Goal: Task Accomplishment & Management: Use online tool/utility

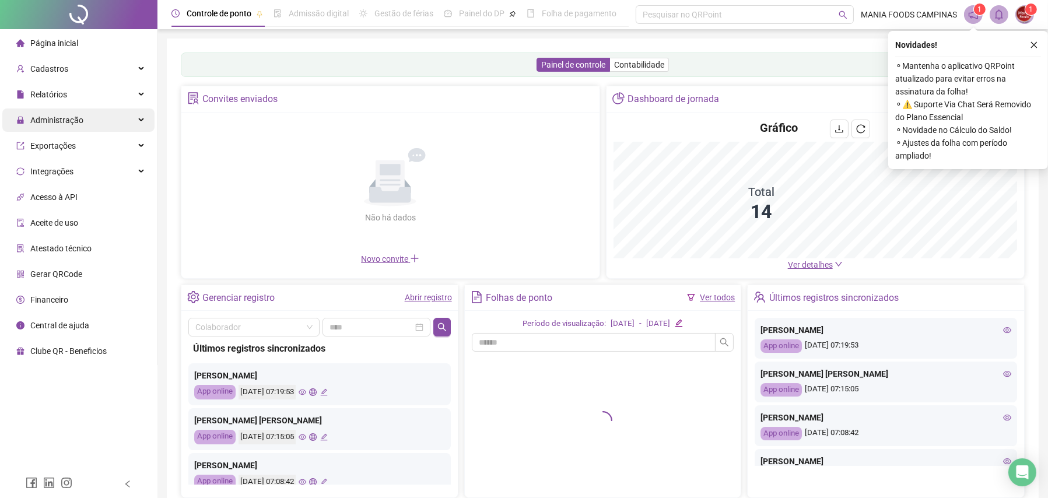
click at [46, 117] on span "Administração" at bounding box center [56, 119] width 53 height 9
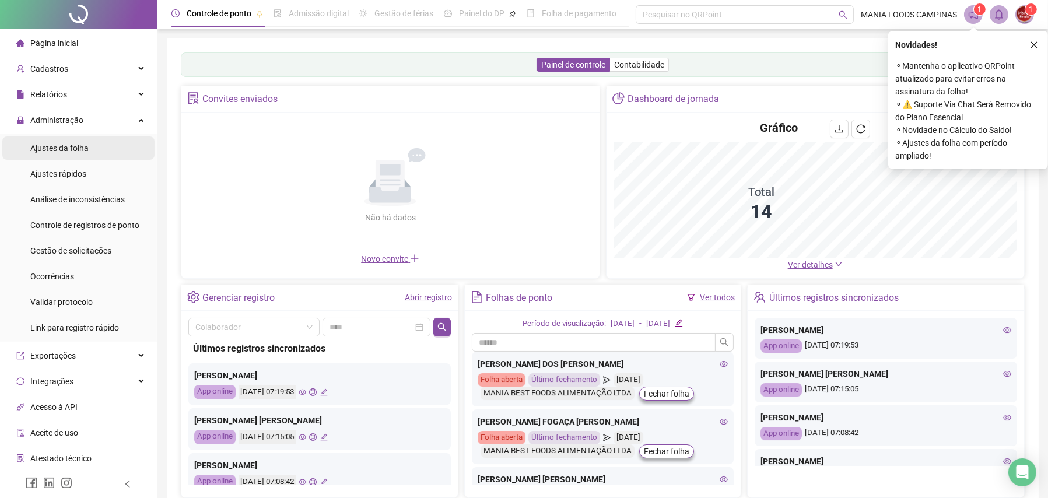
click at [45, 149] on span "Ajustes da folha" at bounding box center [59, 147] width 58 height 9
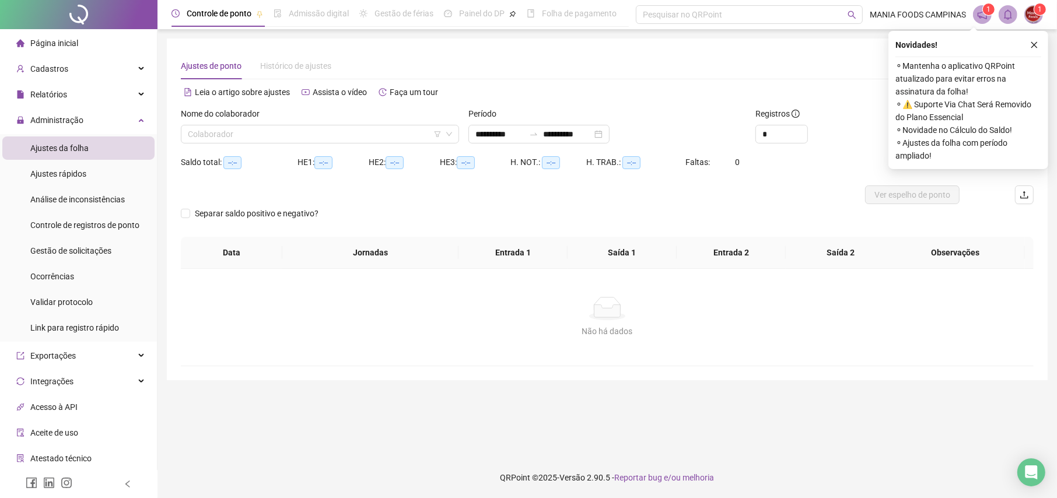
type input "**********"
click at [369, 135] on input "search" at bounding box center [315, 133] width 254 height 17
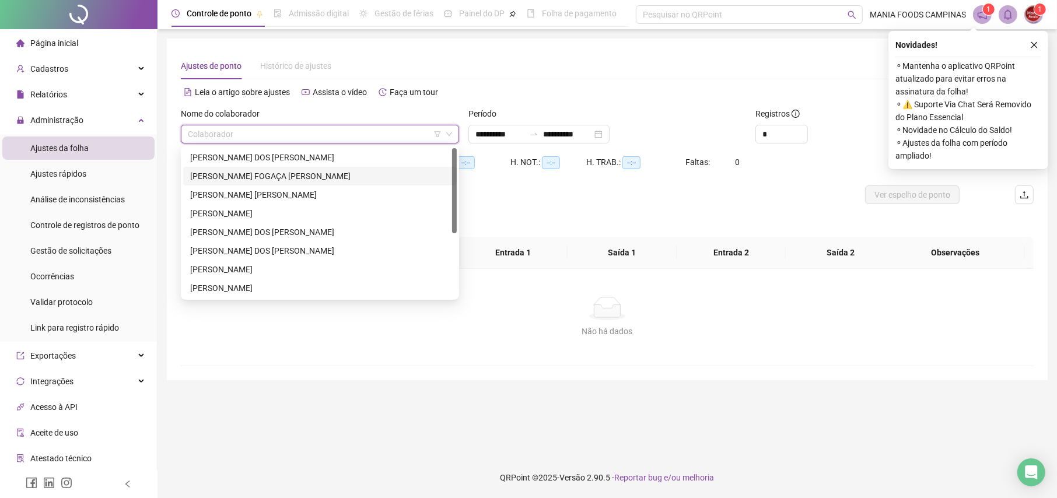
drag, startPoint x: 280, startPoint y: 173, endPoint x: 422, endPoint y: 163, distance: 142.0
click at [280, 173] on div "[PERSON_NAME] FOGAÇA [PERSON_NAME]" at bounding box center [320, 176] width 260 height 13
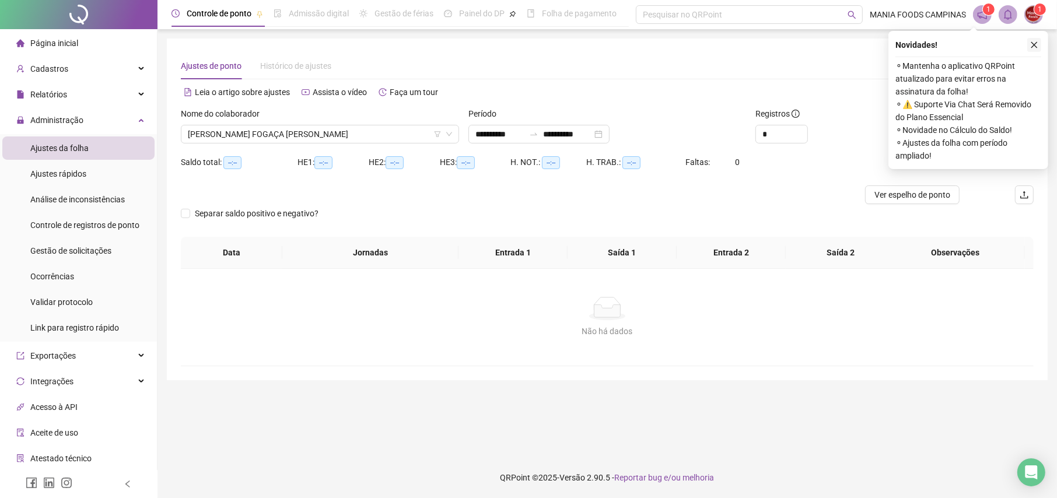
click at [1030, 44] on icon "close" at bounding box center [1034, 45] width 8 height 8
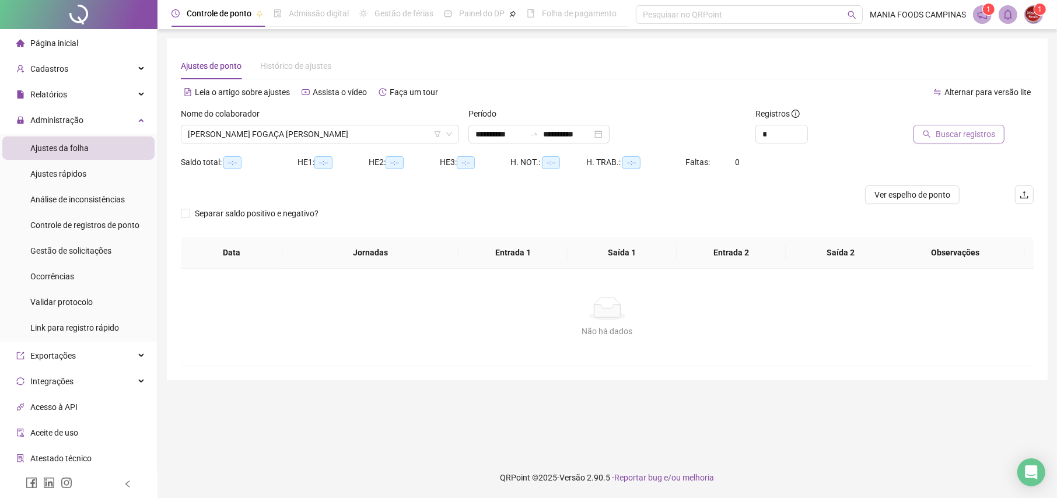
click at [969, 130] on span "Buscar registros" at bounding box center [965, 134] width 59 height 13
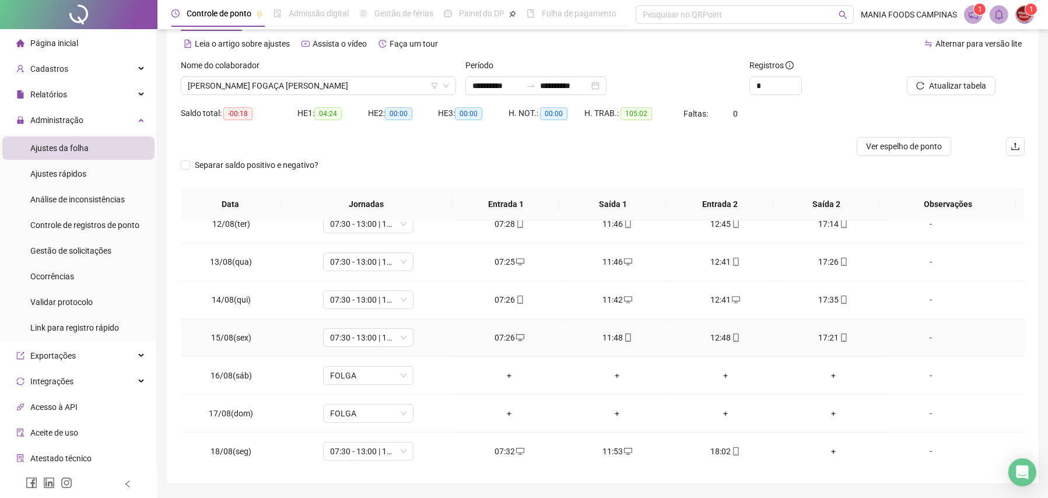
scroll to position [84, 0]
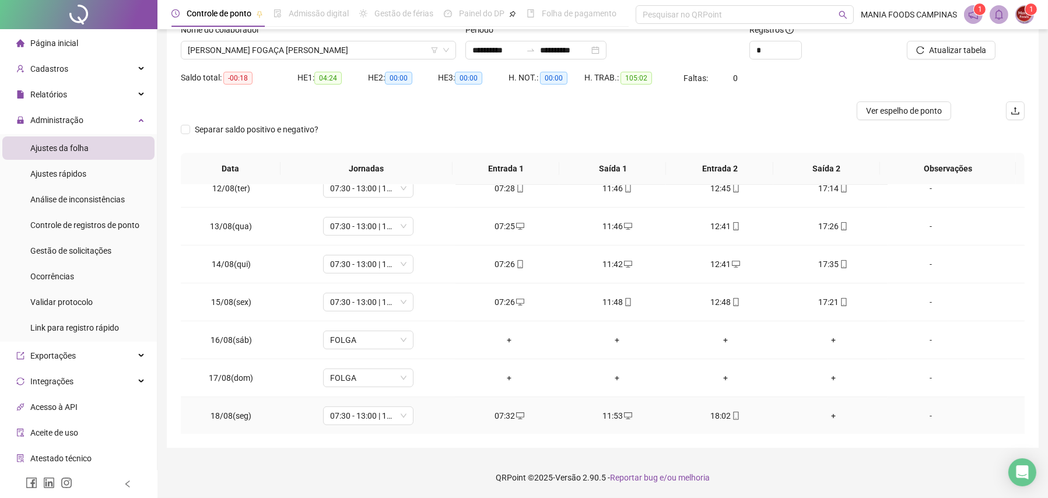
click at [828, 419] on div "+" at bounding box center [833, 415] width 89 height 13
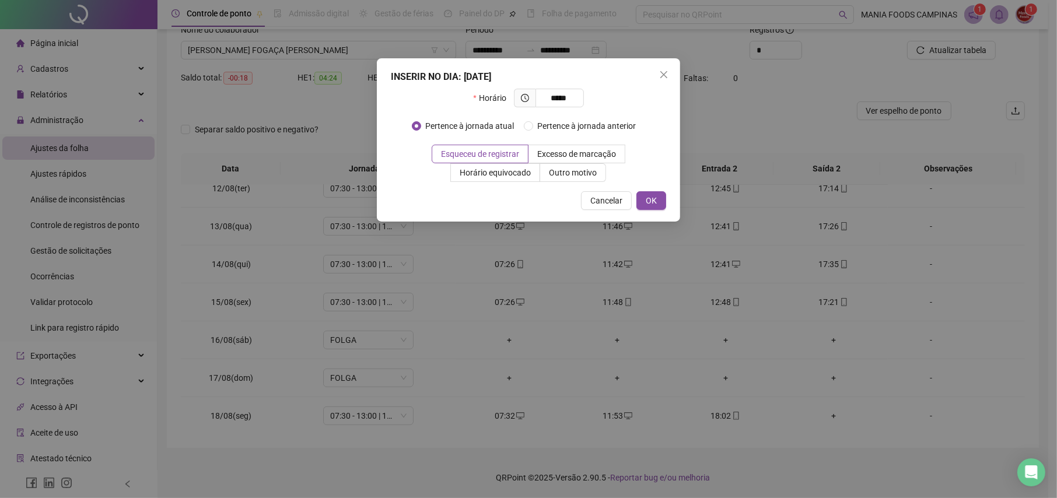
type input "*****"
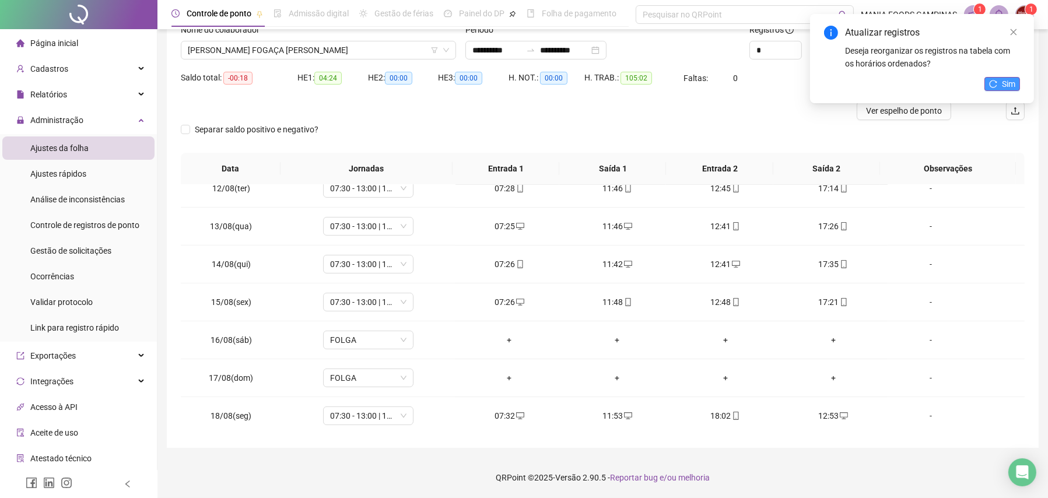
click at [1008, 79] on span "Sim" at bounding box center [1008, 84] width 13 height 13
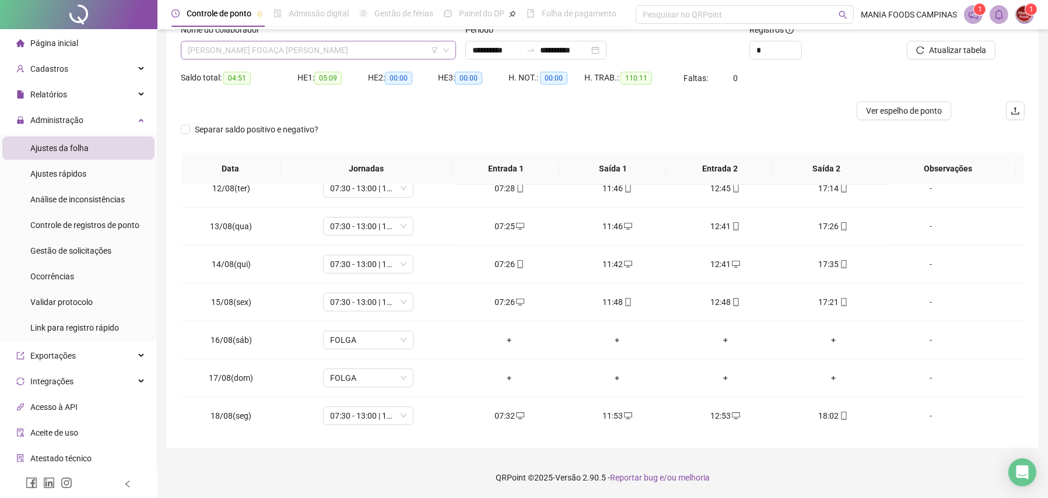
click at [251, 46] on span "[PERSON_NAME] FOGAÇA [PERSON_NAME]" at bounding box center [318, 49] width 261 height 17
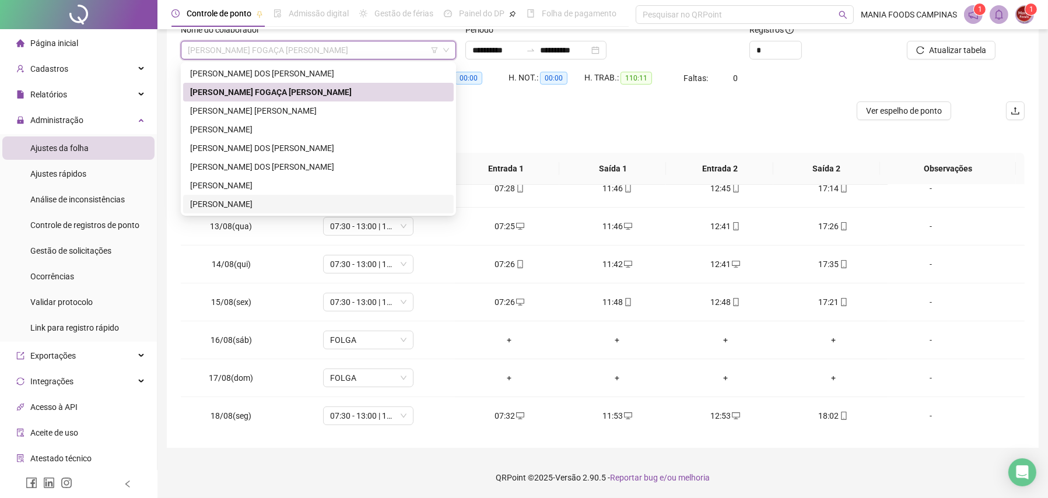
click at [243, 201] on div "[PERSON_NAME]" at bounding box center [318, 204] width 257 height 13
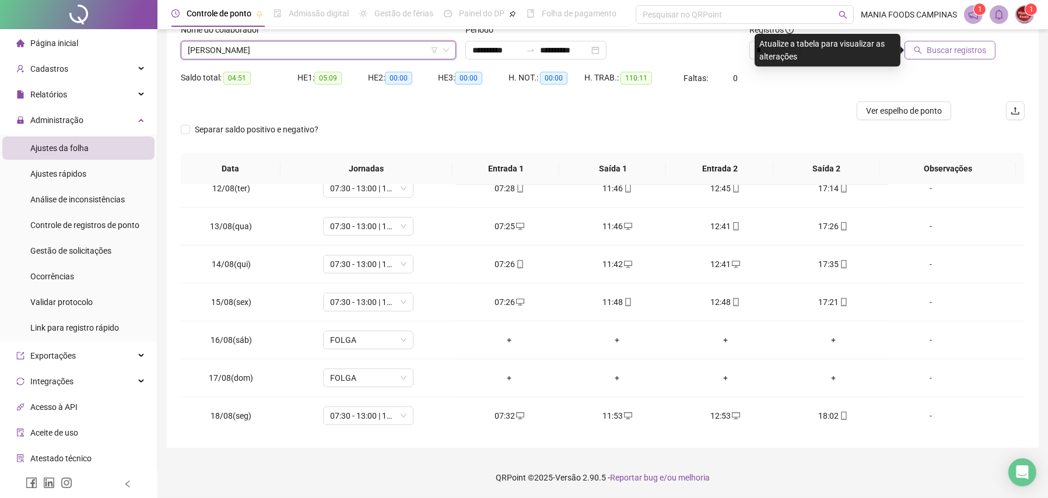
click at [959, 50] on span "Buscar registros" at bounding box center [956, 50] width 59 height 13
